Goal: Task Accomplishment & Management: Complete application form

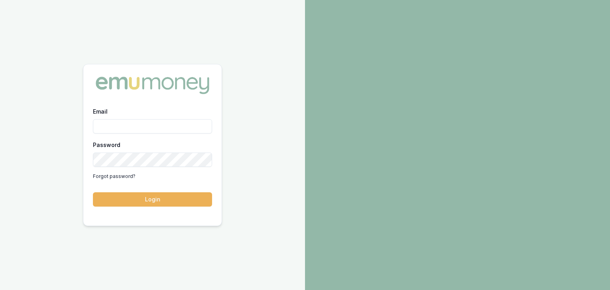
drag, startPoint x: 0, startPoint y: 0, endPoint x: 164, endPoint y: 120, distance: 202.7
click at [164, 120] on input "Email" at bounding box center [152, 126] width 119 height 14
type input "pinkesh.patel@emumoney.com.au"
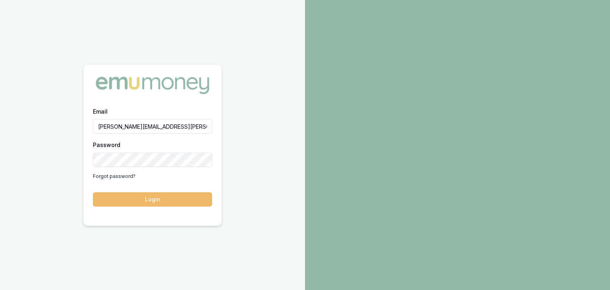
click at [149, 205] on button "Login" at bounding box center [152, 199] width 119 height 14
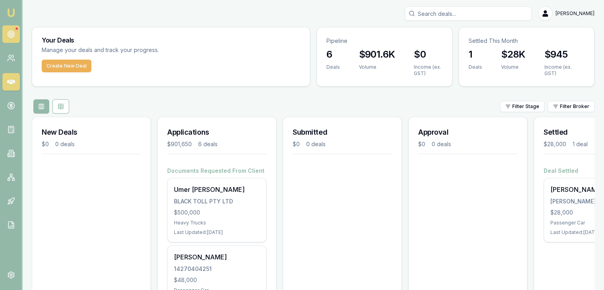
click at [15, 35] on link at bounding box center [10, 33] width 17 height 17
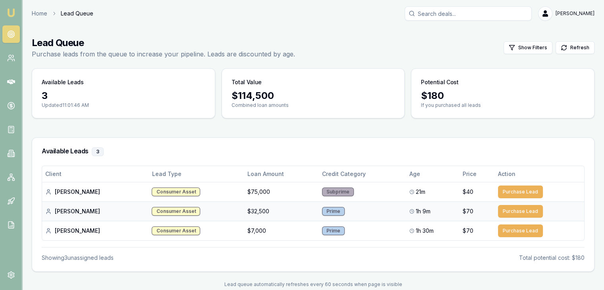
click at [322, 214] on div "Prime" at bounding box center [333, 211] width 23 height 9
click at [322, 210] on div "Prime" at bounding box center [333, 211] width 23 height 9
click at [322, 191] on div "Subprime" at bounding box center [338, 191] width 32 height 9
click at [62, 196] on td "[PERSON_NAME]" at bounding box center [95, 191] width 106 height 19
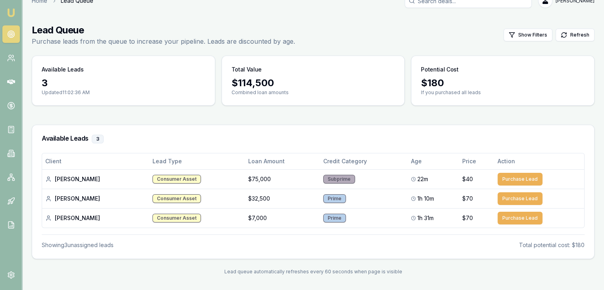
click at [6, 12] on link "Emu Broker" at bounding box center [11, 12] width 13 height 13
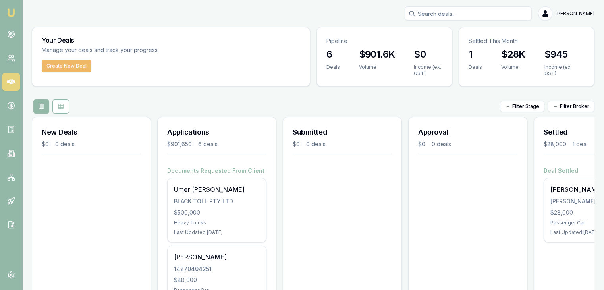
click at [73, 70] on button "Create New Deal" at bounding box center [67, 66] width 50 height 13
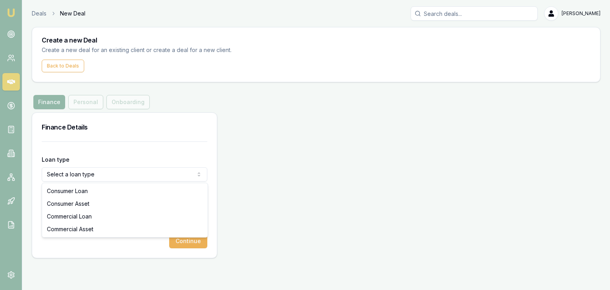
click at [128, 173] on html "Emu Broker Deals New Deal [PERSON_NAME] Toggle Menu Create a new Deal Create a …" at bounding box center [305, 145] width 610 height 290
select select "COMMERCIAL_ASSET"
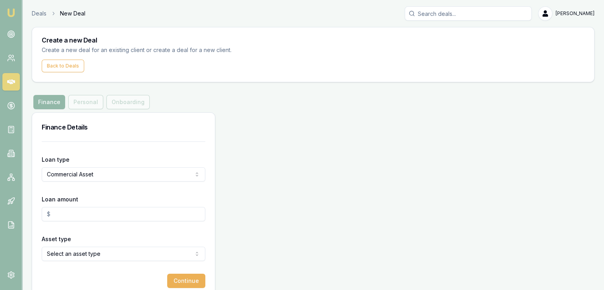
click at [104, 214] on input "Loan amount" at bounding box center [124, 214] width 164 height 14
type input "$26,490.00"
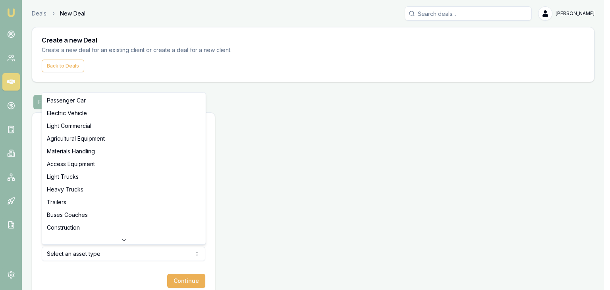
click at [112, 253] on html "Emu Broker Deals New Deal [PERSON_NAME] Toggle Menu Create a new Deal Create a …" at bounding box center [305, 145] width 610 height 290
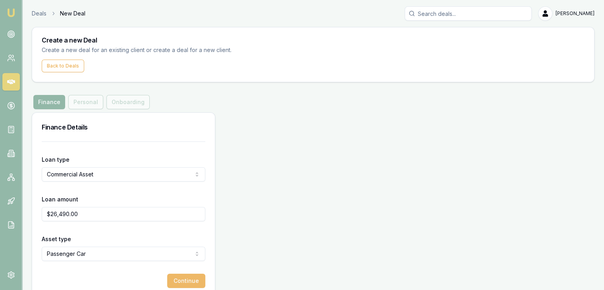
click at [189, 275] on button "Continue" at bounding box center [186, 280] width 38 height 14
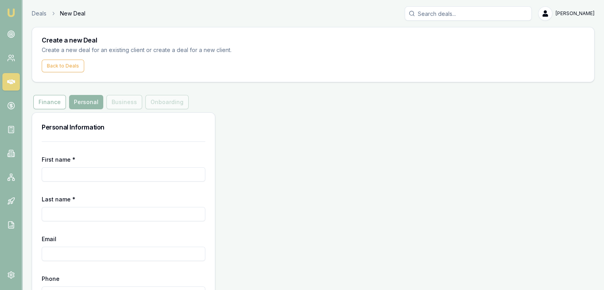
click at [110, 171] on input "First name *" at bounding box center [124, 174] width 164 height 14
